Goal: Task Accomplishment & Management: Use online tool/utility

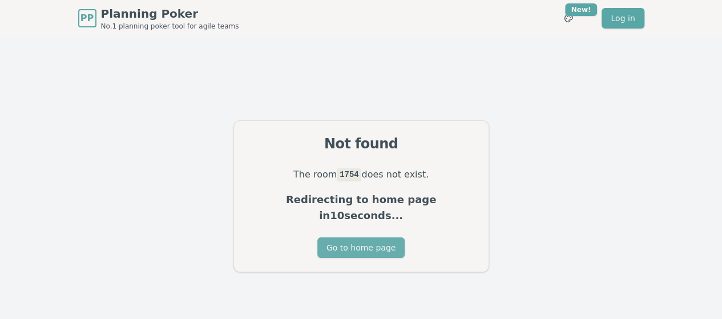
click at [330, 248] on button "Go to home page" at bounding box center [360, 248] width 87 height 21
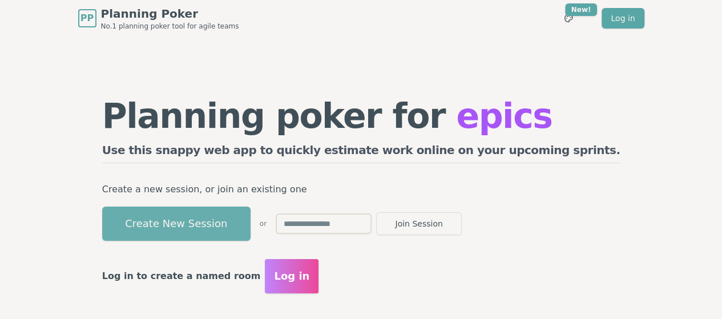
click at [251, 235] on button "Create New Session" at bounding box center [176, 224] width 148 height 34
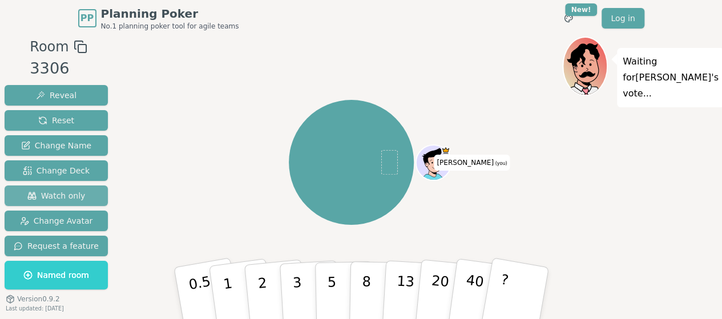
click at [45, 192] on span "Watch only" at bounding box center [56, 195] width 58 height 11
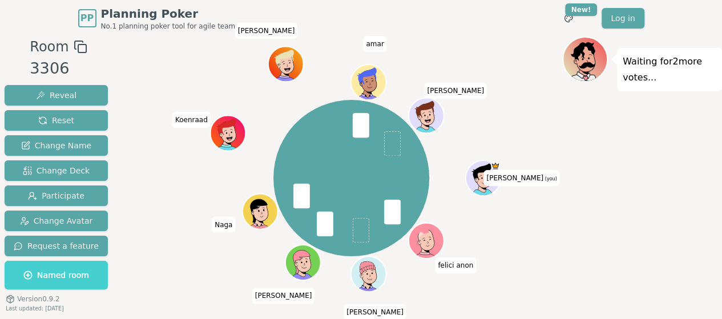
click at [54, 279] on span "Named room" at bounding box center [56, 274] width 66 height 11
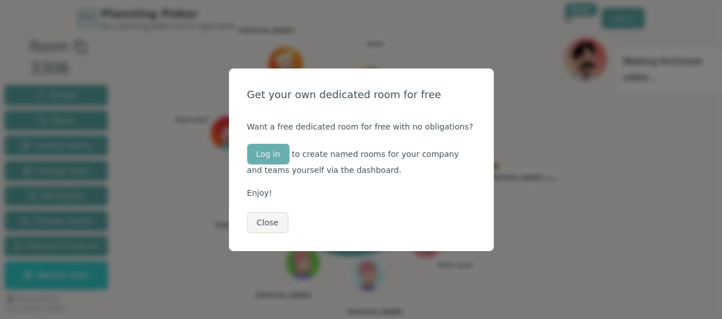
click at [275, 156] on button "Log in" at bounding box center [268, 154] width 42 height 21
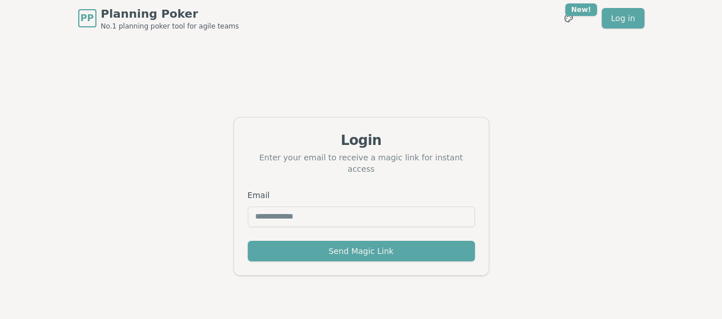
click at [267, 208] on input "Email" at bounding box center [361, 217] width 227 height 21
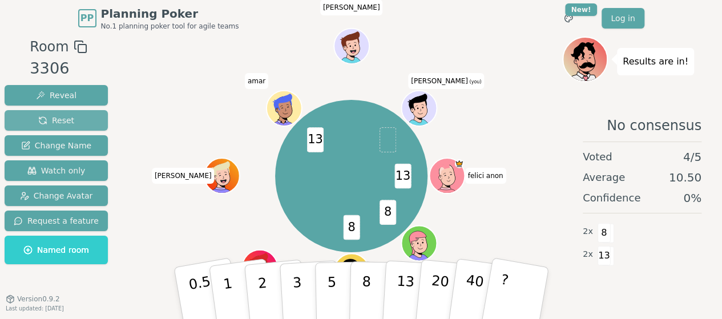
click at [67, 117] on span "Reset" at bounding box center [56, 120] width 36 height 11
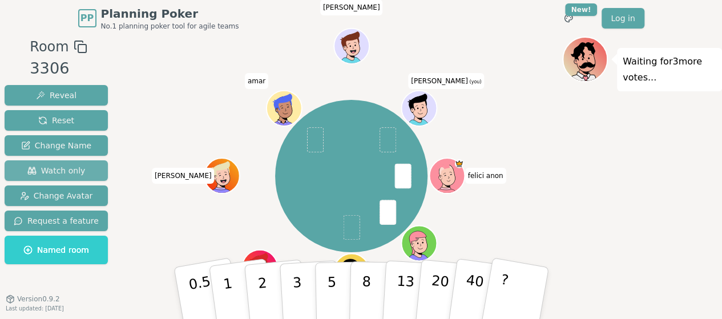
click at [75, 173] on span "Watch only" at bounding box center [56, 170] width 58 height 11
